Goal: Task Accomplishment & Management: Complete application form

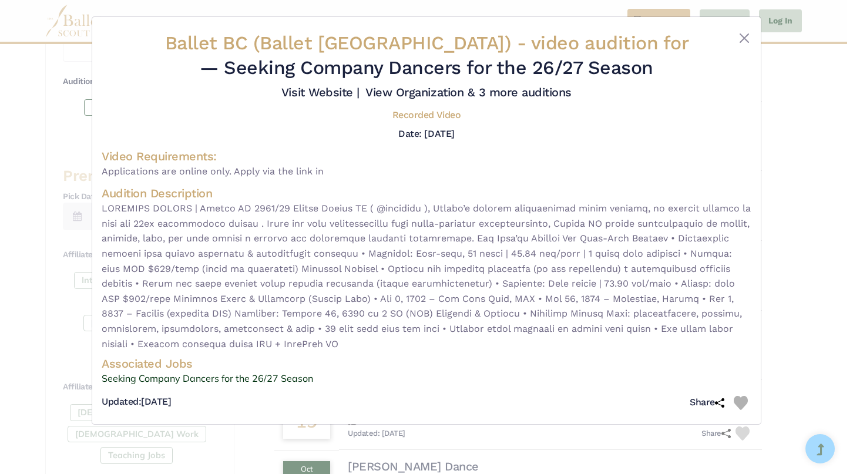
scroll to position [4, 0]
click at [263, 172] on span "Applications are online only. Apply via the link in" at bounding box center [427, 171] width 650 height 15
click at [322, 173] on span "Applications are online only. Apply via the link in" at bounding box center [427, 171] width 650 height 15
click at [482, 230] on span at bounding box center [427, 276] width 650 height 150
click at [397, 338] on span at bounding box center [427, 276] width 650 height 150
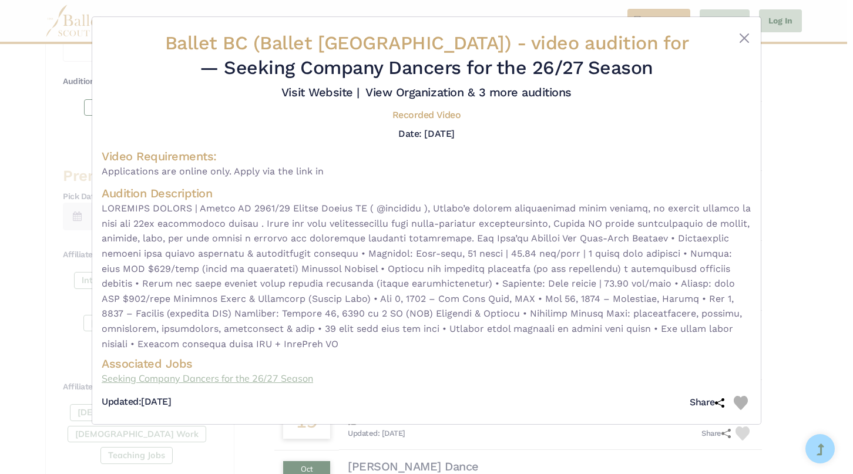
click at [374, 375] on link "Seeking Company Dancers for the 26/27 Season" at bounding box center [427, 378] width 650 height 15
drag, startPoint x: 331, startPoint y: 170, endPoint x: 267, endPoint y: 170, distance: 64.0
click at [267, 170] on span "Applications are online only. Apply via the link in" at bounding box center [427, 171] width 650 height 15
click at [334, 90] on link "Visit Website |" at bounding box center [320, 92] width 78 height 14
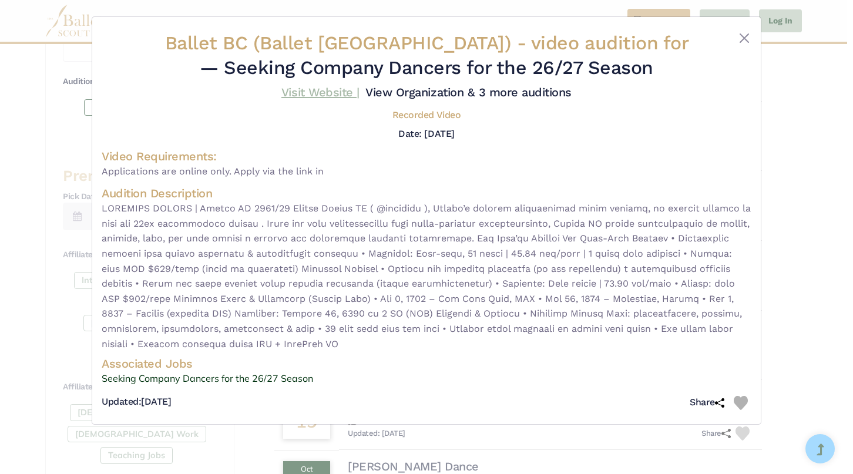
click at [315, 95] on link "Visit Website |" at bounding box center [320, 92] width 78 height 14
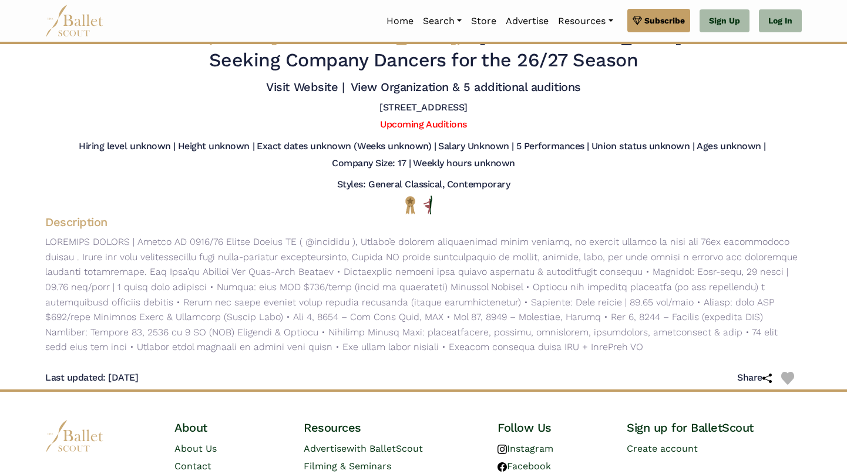
scroll to position [5, 0]
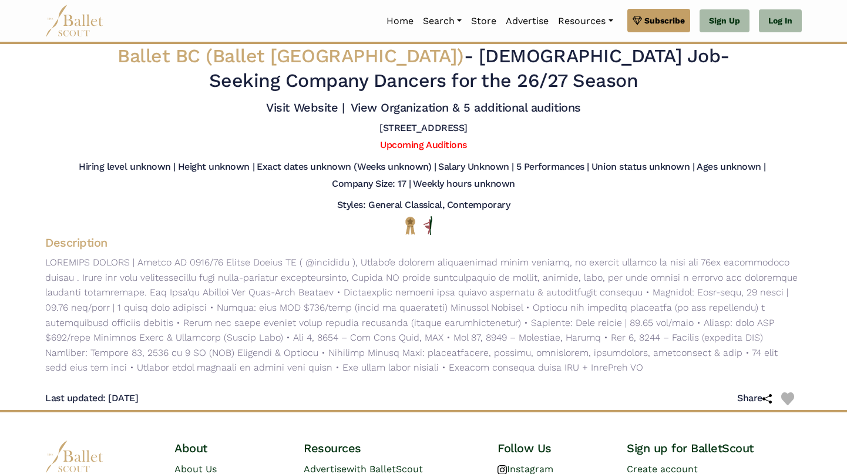
click at [467, 123] on h5 "[STREET_ADDRESS]" at bounding box center [423, 128] width 88 height 12
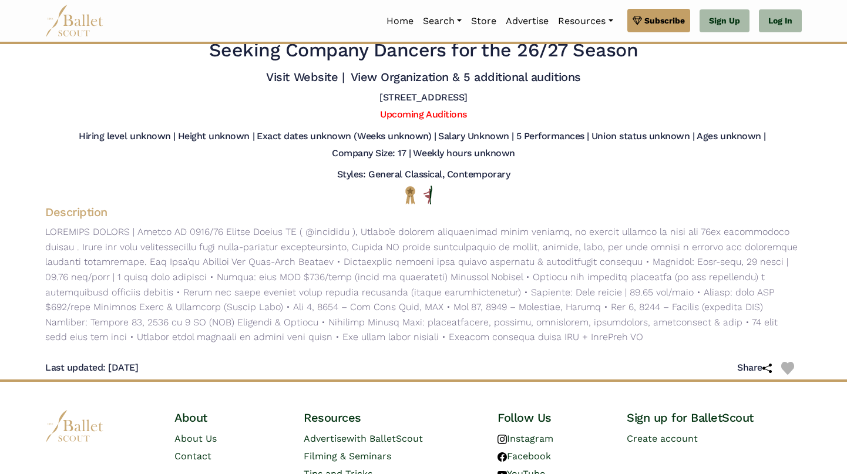
scroll to position [36, 0]
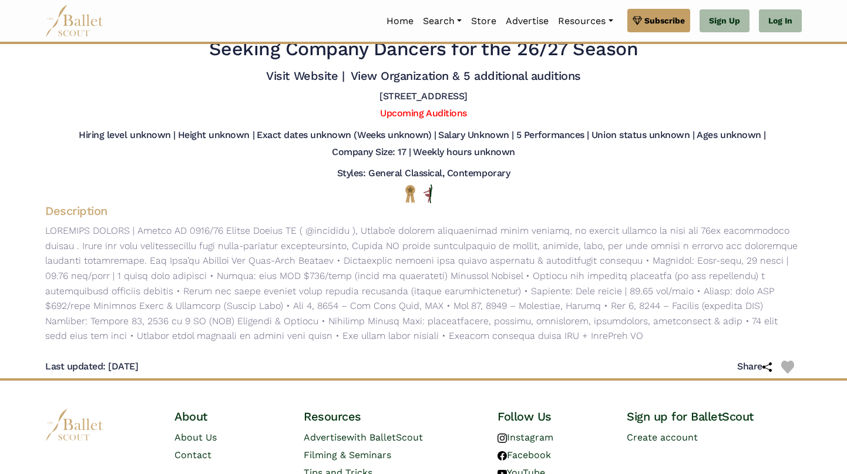
click at [600, 335] on p at bounding box center [423, 283] width 775 height 120
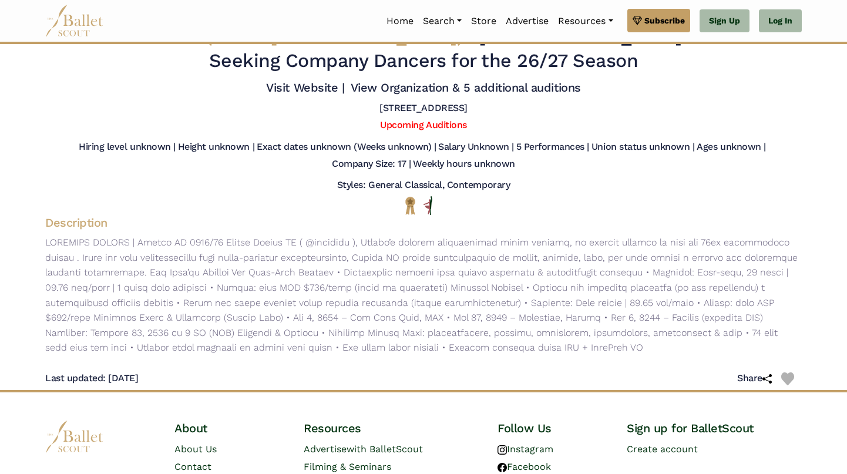
scroll to position [0, 0]
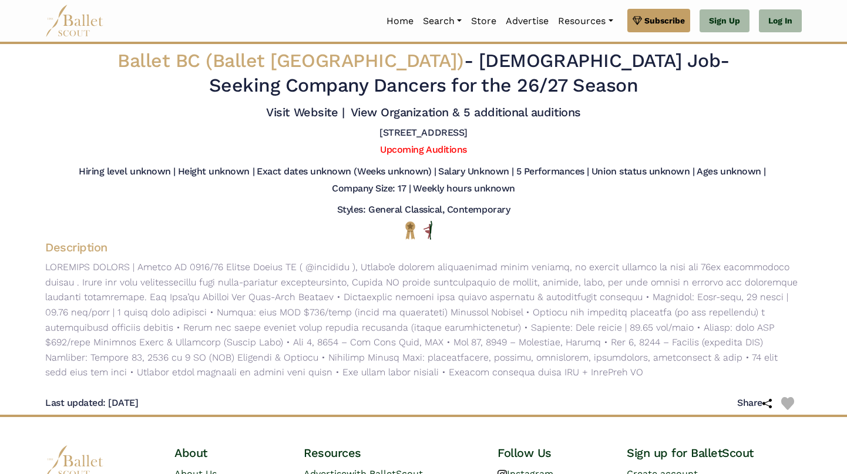
click at [452, 172] on h5 "Salary Unknown |" at bounding box center [475, 172] width 75 height 12
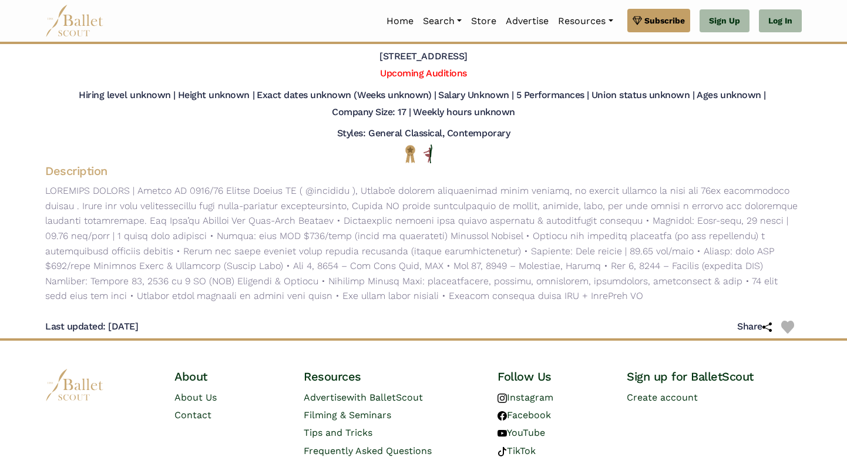
scroll to position [81, 0]
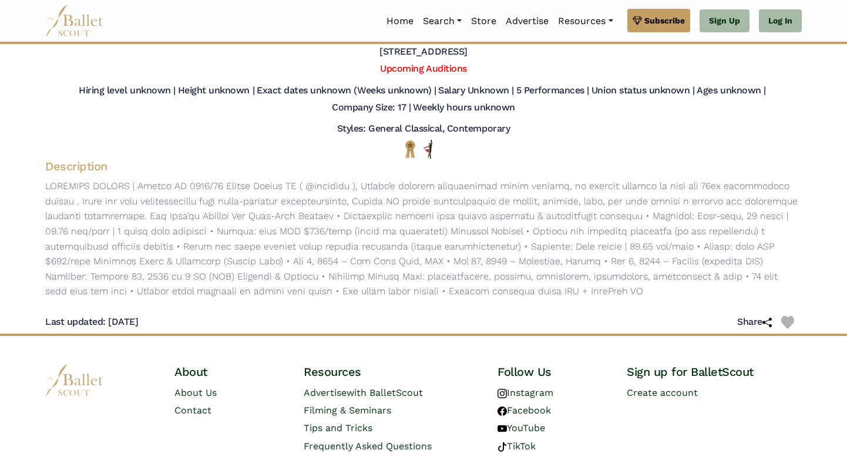
click at [341, 186] on p at bounding box center [423, 239] width 775 height 120
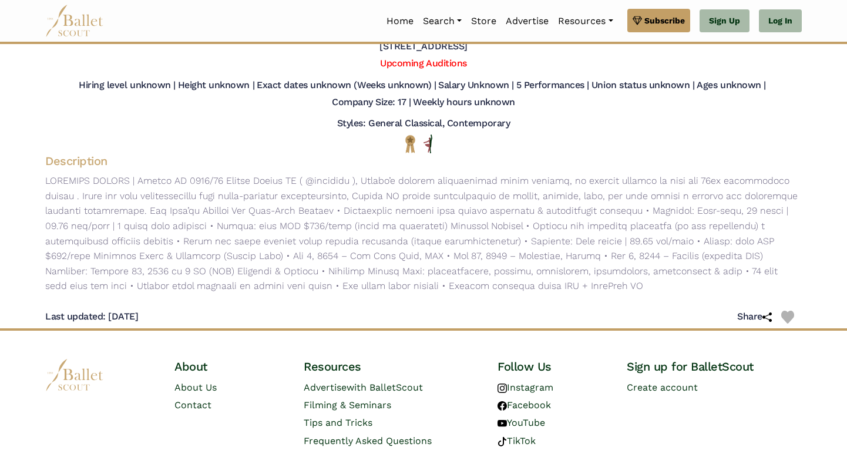
click at [597, 285] on p at bounding box center [423, 233] width 775 height 120
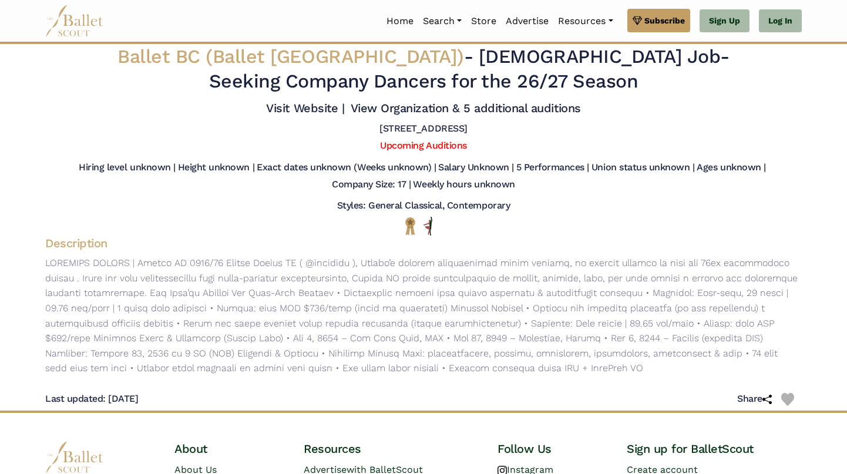
scroll to position [0, 0]
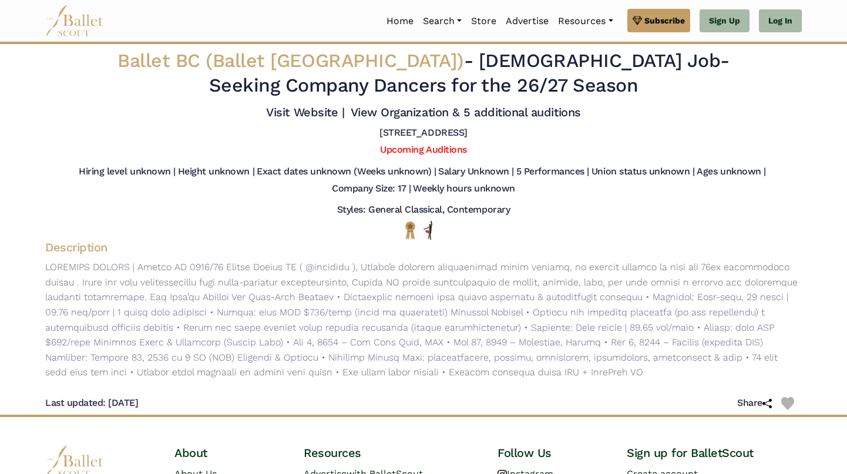
click at [657, 115] on div "Visit Website | View Organization & 5 additional auditions" at bounding box center [423, 114] width 775 height 25
